Goal: Task Accomplishment & Management: Use online tool/utility

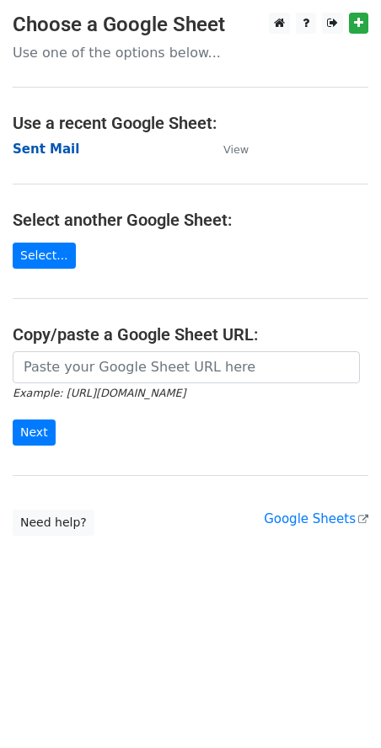
click at [38, 147] on strong "Sent Mail" at bounding box center [46, 149] width 67 height 15
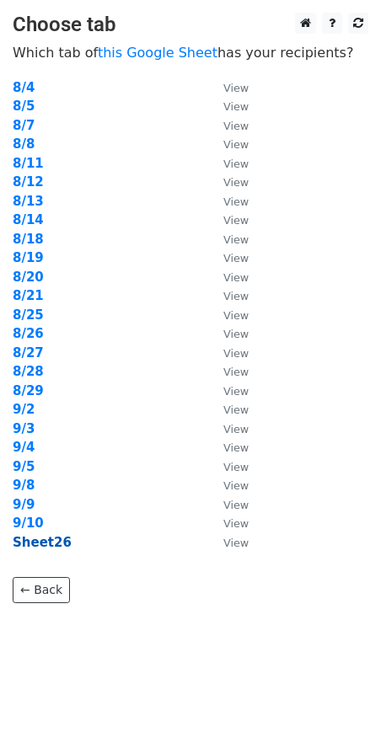
click at [23, 544] on strong "Sheet26" at bounding box center [42, 542] width 59 height 15
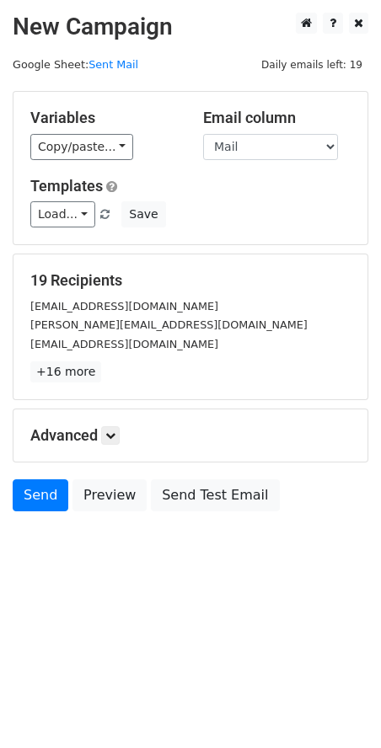
click at [122, 517] on div "Send Preview Send Test Email" at bounding box center [190, 500] width 381 height 40
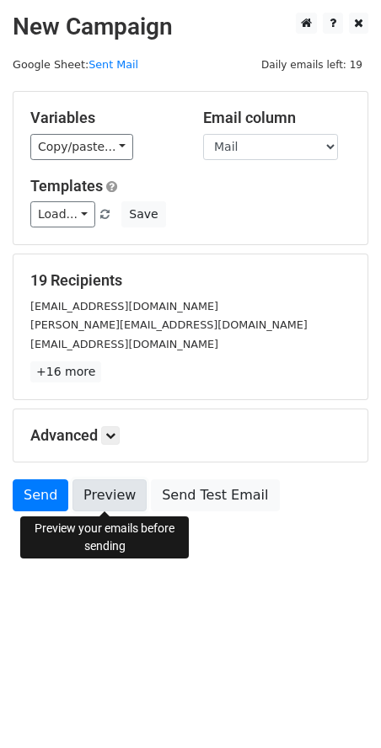
click at [121, 496] on link "Preview" at bounding box center [109, 496] width 74 height 32
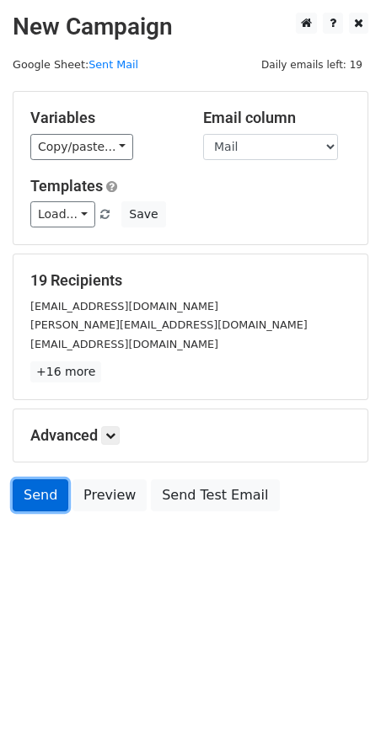
click at [25, 487] on link "Send" at bounding box center [41, 496] width 56 height 32
